Goal: Answer question/provide support: Share knowledge or assist other users

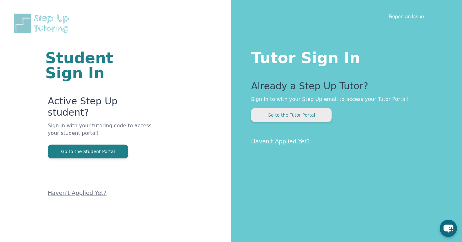
click at [275, 121] on button "Go to the Tutor Portal" at bounding box center [291, 115] width 81 height 14
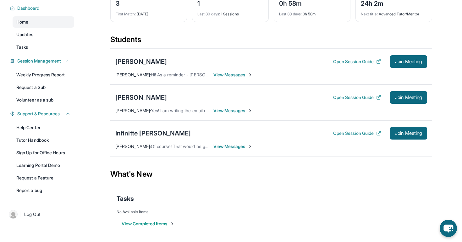
scroll to position [44, 0]
click at [132, 60] on div "[PERSON_NAME]" at bounding box center [141, 61] width 52 height 9
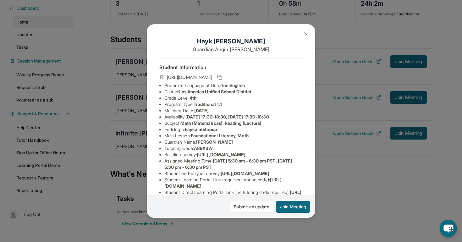
drag, startPoint x: 293, startPoint y: 75, endPoint x: 222, endPoint y: 198, distance: 143.1
click at [223, 196] on div "[PERSON_NAME] Guardian: [PERSON_NAME] Student Information [URL][DOMAIN_NAME] Pr…" at bounding box center [231, 121] width 169 height 194
click at [221, 157] on span "[URL][DOMAIN_NAME]" at bounding box center [221, 154] width 49 height 5
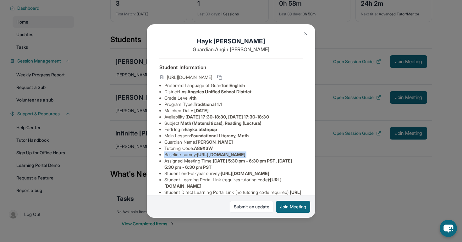
click at [221, 157] on span "[URL][DOMAIN_NAME]" at bounding box center [221, 154] width 49 height 5
drag, startPoint x: 164, startPoint y: 161, endPoint x: 318, endPoint y: 174, distance: 154.0
click at [318, 174] on div "[PERSON_NAME] Guardian: [PERSON_NAME] Student Information [URL][DOMAIN_NAME] Pr…" at bounding box center [231, 121] width 462 height 242
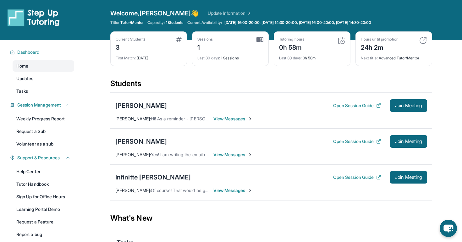
scroll to position [0, 0]
click at [208, 11] on link "Update Information" at bounding box center [230, 13] width 44 height 6
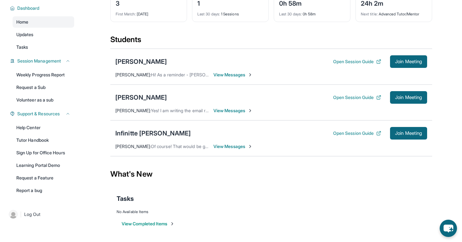
scroll to position [44, 0]
click at [357, 55] on div "Open Session Guide Join Meeting" at bounding box center [380, 61] width 94 height 13
click at [356, 60] on button "Open Session Guide" at bounding box center [357, 61] width 48 height 6
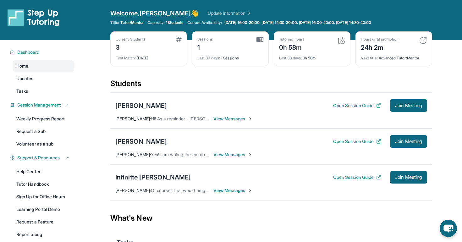
scroll to position [0, 0]
click at [156, 13] on span "Welcome, [PERSON_NAME]" at bounding box center [154, 13] width 89 height 9
click at [208, 13] on link "Update Information" at bounding box center [230, 13] width 44 height 6
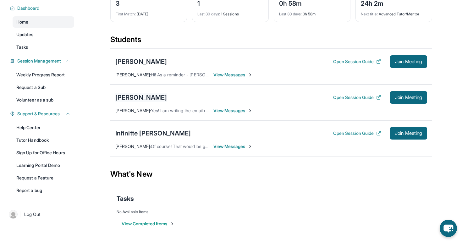
click at [139, 92] on div "[PERSON_NAME] Open Session Guide Join Meeting" at bounding box center [271, 97] width 312 height 13
click at [140, 96] on div "[PERSON_NAME]" at bounding box center [141, 97] width 52 height 9
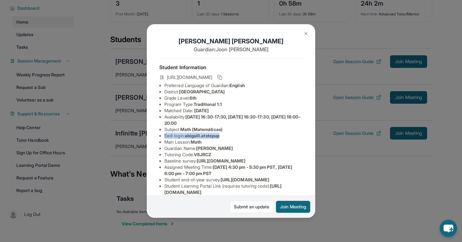
click at [121, 138] on div "[PERSON_NAME] Guardian: [PERSON_NAME] Student Information [URL][DOMAIN_NAME] Pr…" at bounding box center [231, 121] width 462 height 242
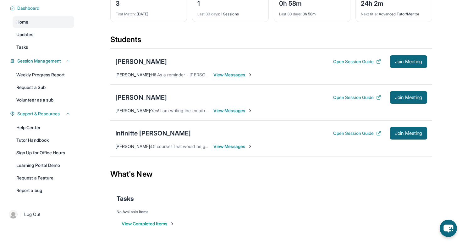
click at [126, 139] on div "Infinitte [PERSON_NAME] Open Session Guide Join Meeting" at bounding box center [271, 133] width 312 height 13
click at [126, 137] on div "Infinitte [PERSON_NAME]" at bounding box center [152, 133] width 75 height 9
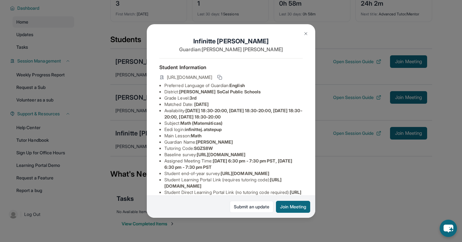
click at [134, 71] on div "Infinitte [PERSON_NAME] Guardian: [PERSON_NAME] Student Information [URL][DOMAI…" at bounding box center [231, 121] width 462 height 242
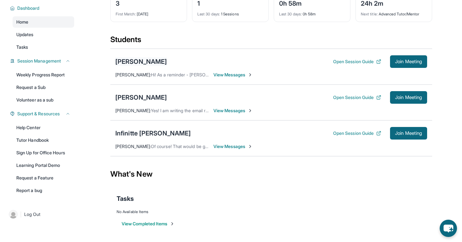
click at [134, 65] on div "[PERSON_NAME]" at bounding box center [141, 61] width 52 height 9
